Goal: Information Seeking & Learning: Find specific fact

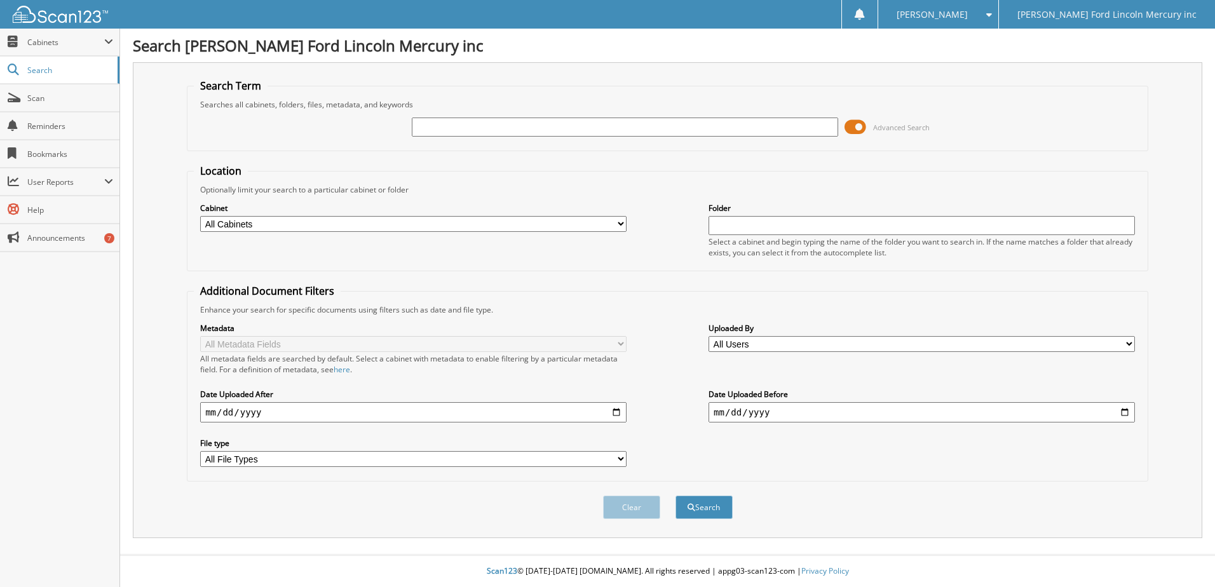
click at [421, 129] on input "text" at bounding box center [625, 127] width 426 height 19
type input "2529185"
click at [696, 510] on button "Search" at bounding box center [703, 508] width 57 height 24
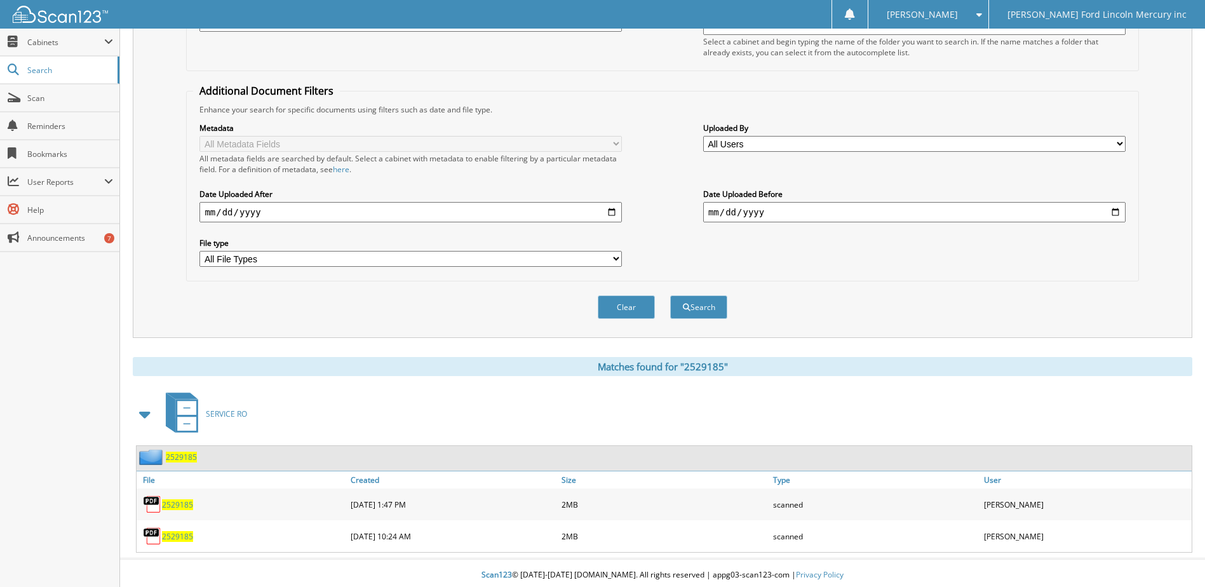
scroll to position [205, 0]
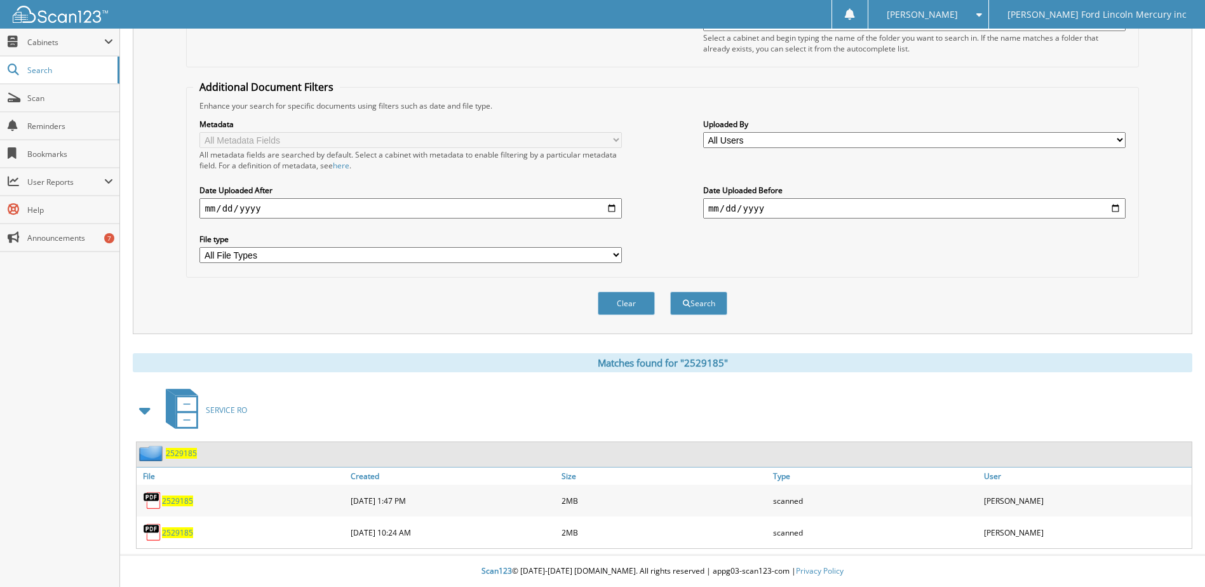
click at [169, 532] on span "2529185" at bounding box center [177, 532] width 31 height 11
